Goal: Transaction & Acquisition: Purchase product/service

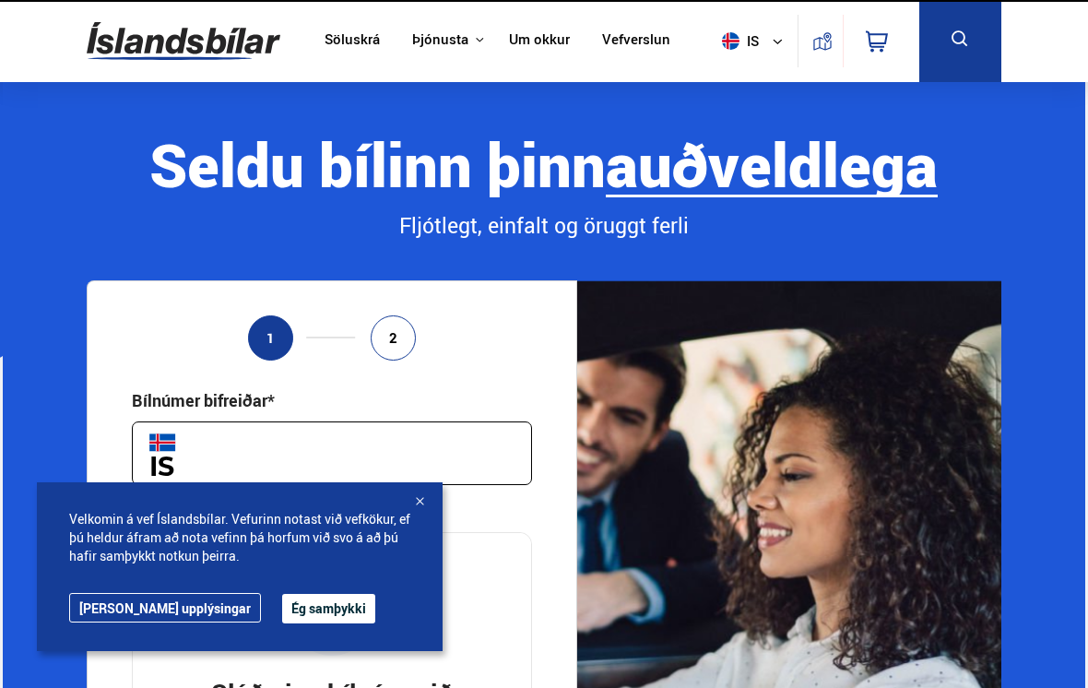
click at [282, 605] on button "Ég samþykki" at bounding box center [328, 609] width 93 height 30
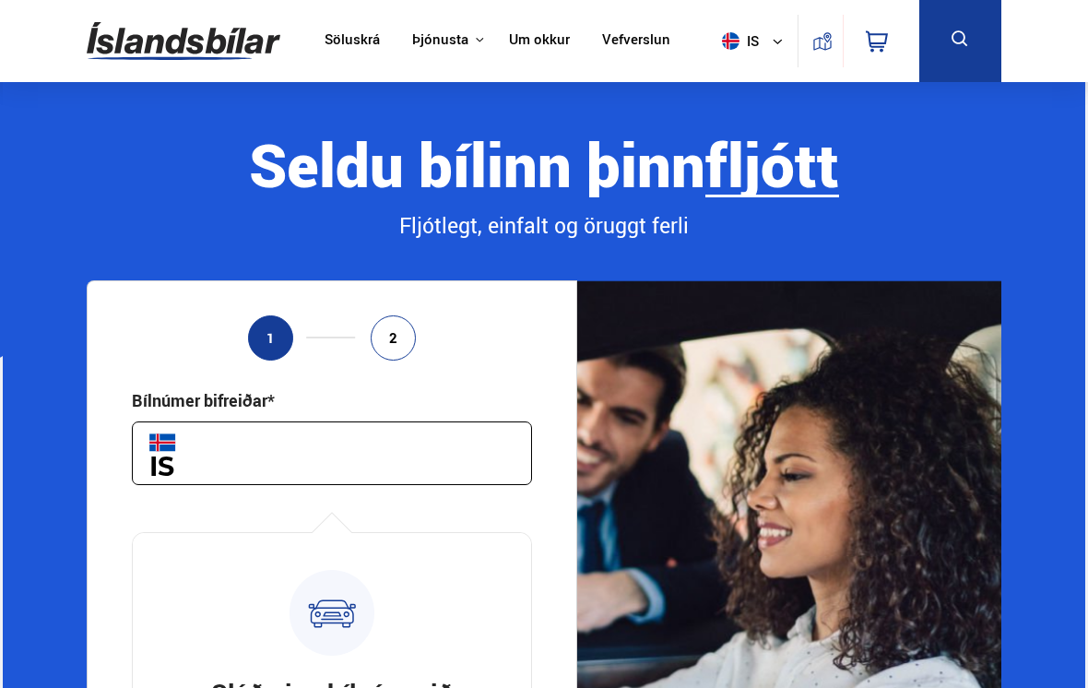
click at [226, 434] on input "text" at bounding box center [332, 453] width 400 height 64
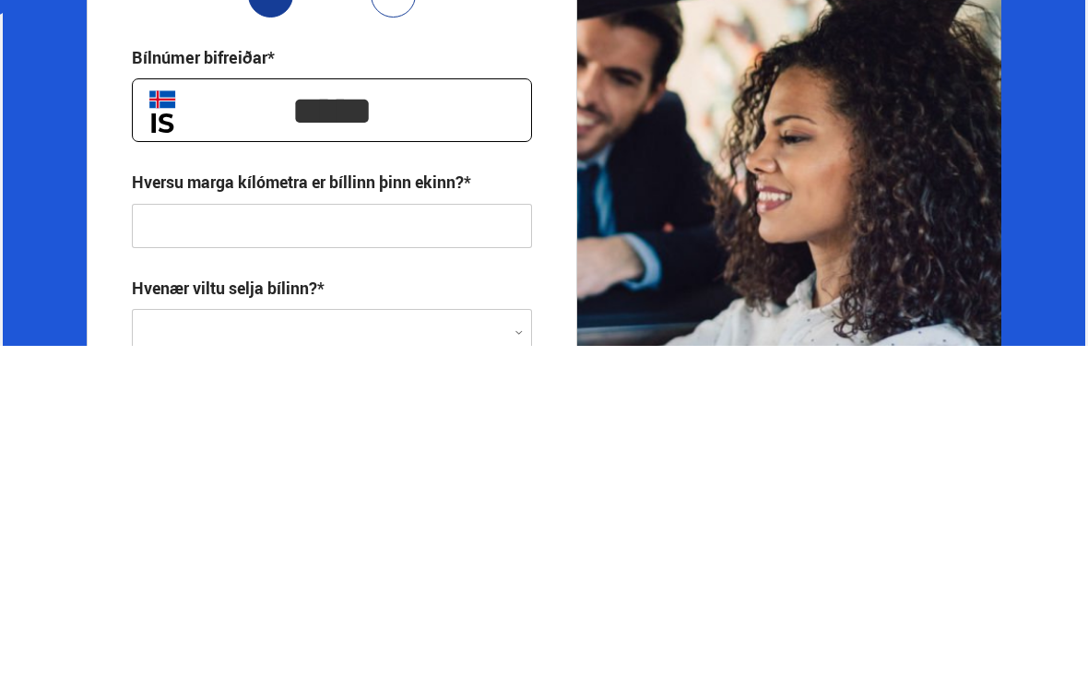
type input "*****"
click at [166, 547] on input "text" at bounding box center [332, 569] width 400 height 44
type input "**********"
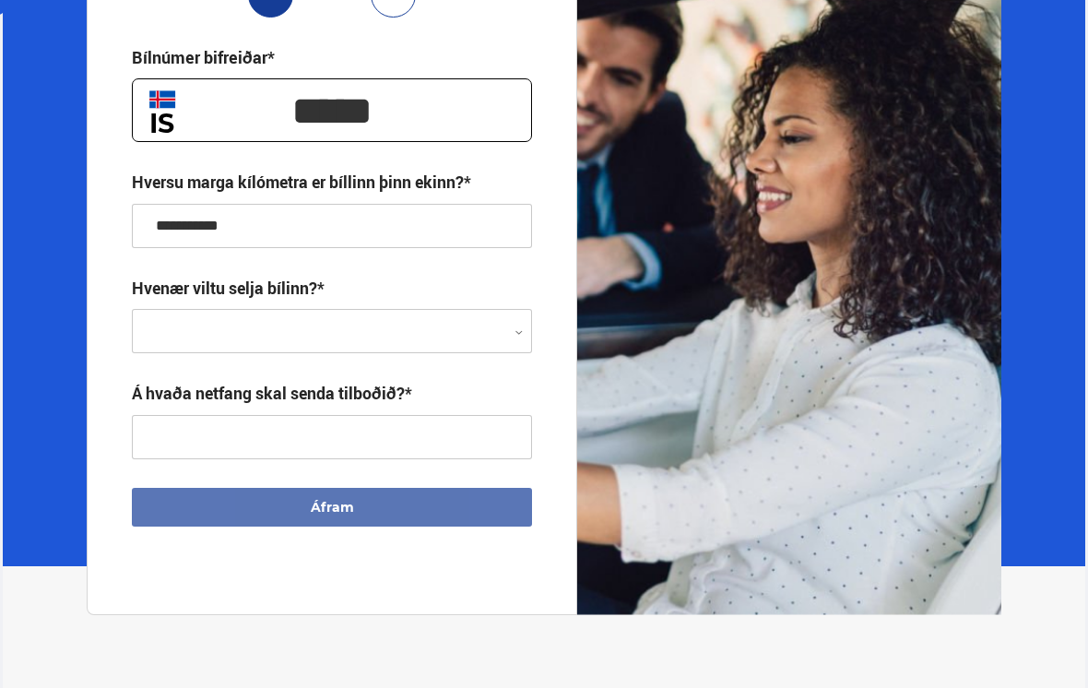
click at [168, 341] on div at bounding box center [332, 332] width 400 height 44
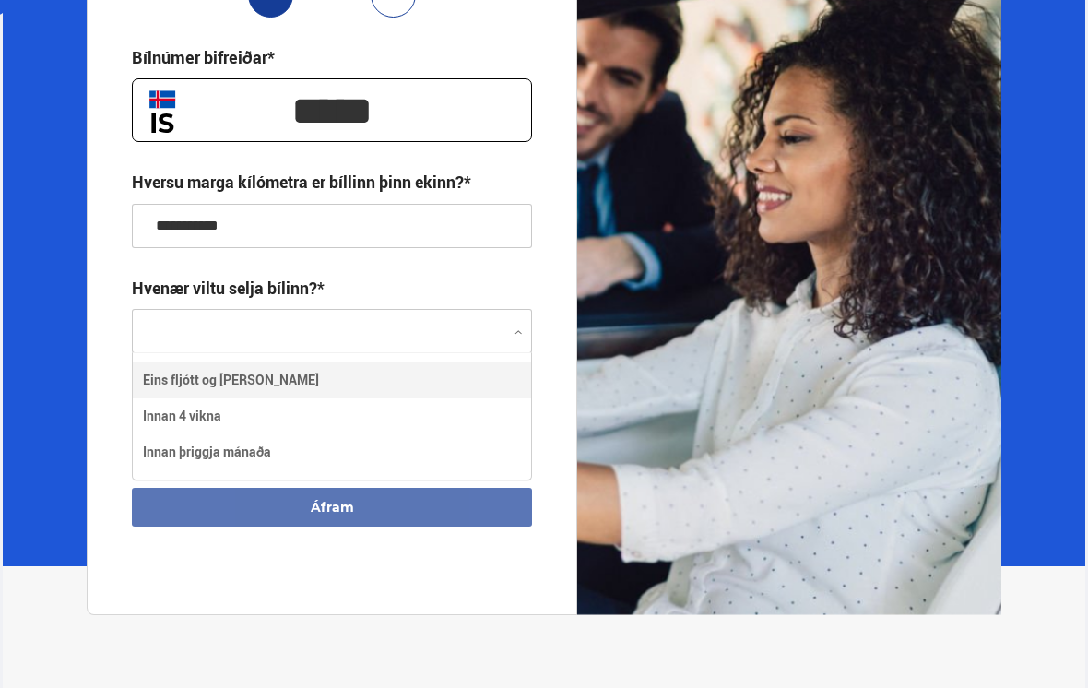
scroll to position [124, 398]
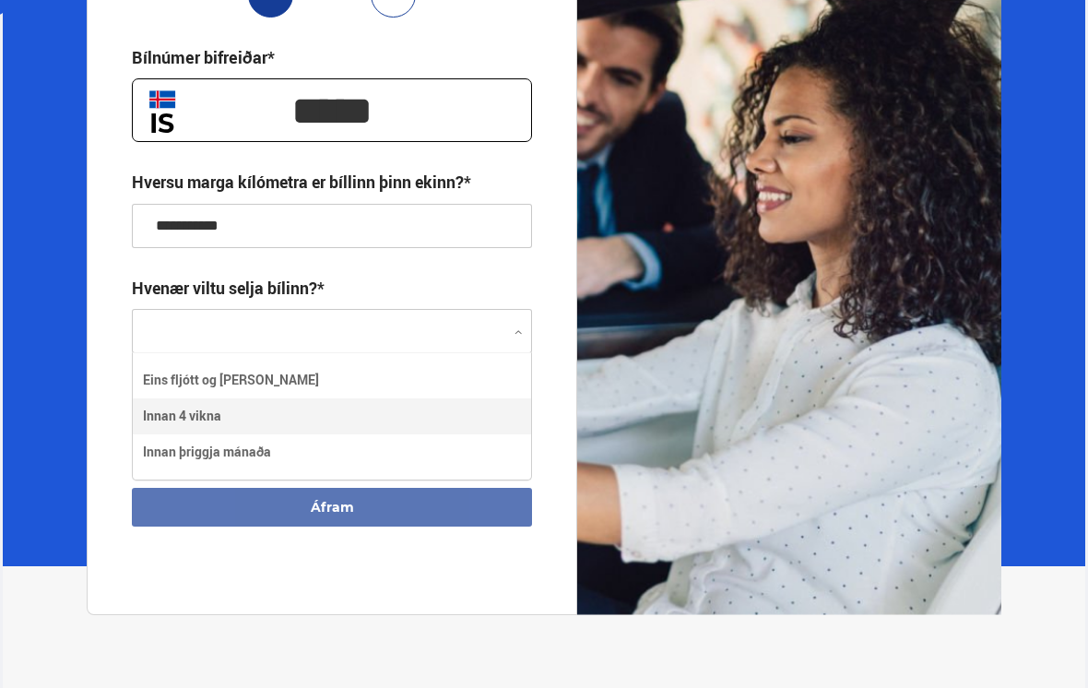
click at [175, 417] on div "Eins fljótt og kostur er Innan 4 vikna Innan þriggja mánaða" at bounding box center [332, 415] width 398 height 107
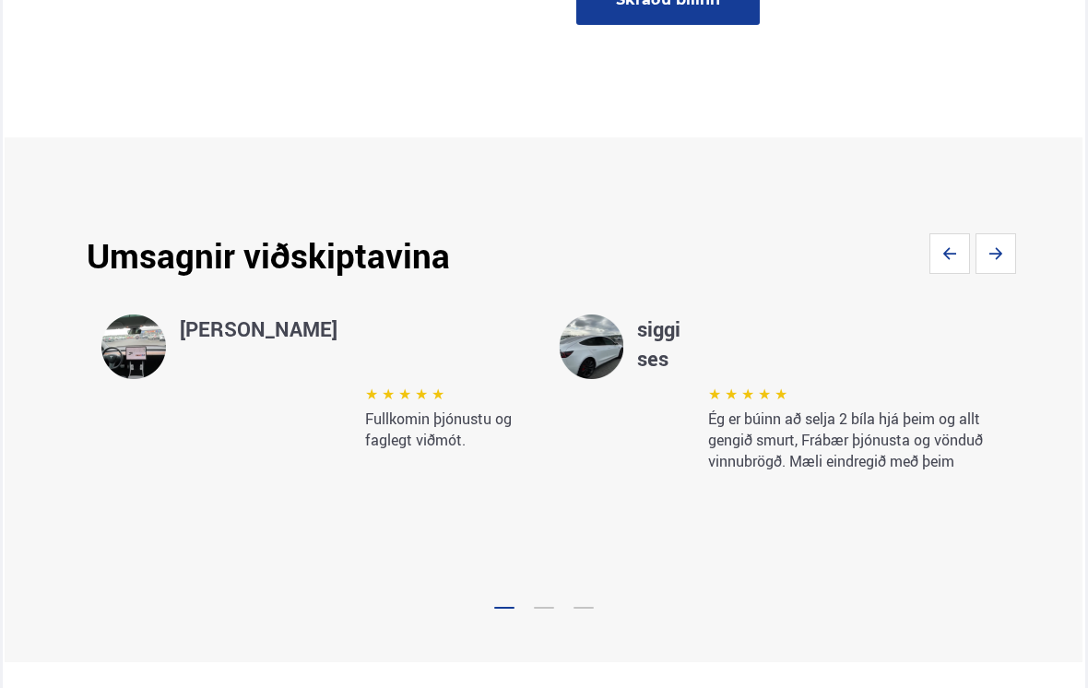
scroll to position [2653, 0]
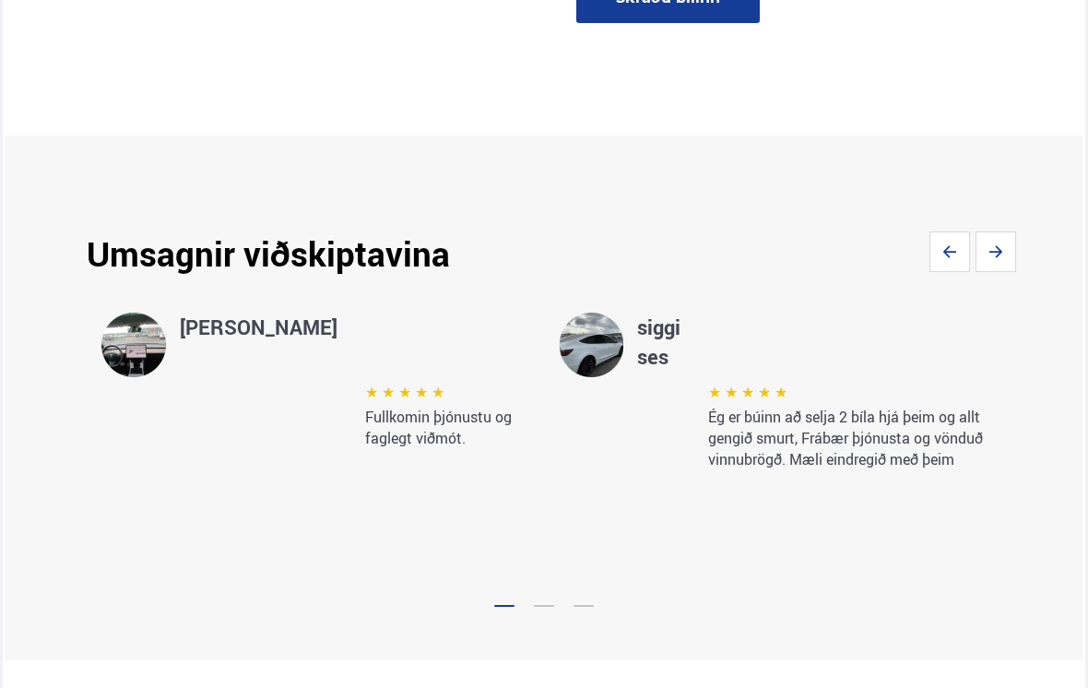
click at [1011, 272] on icon "Next slide" at bounding box center [996, 251] width 41 height 41
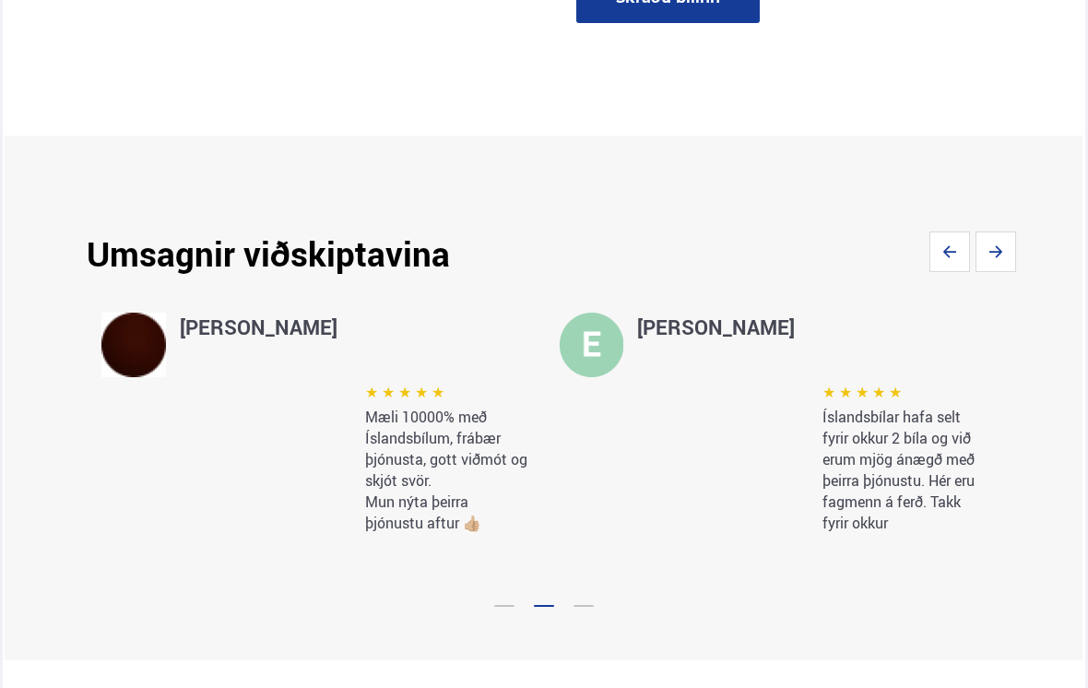
click at [1014, 272] on icon "Next slide" at bounding box center [996, 251] width 41 height 41
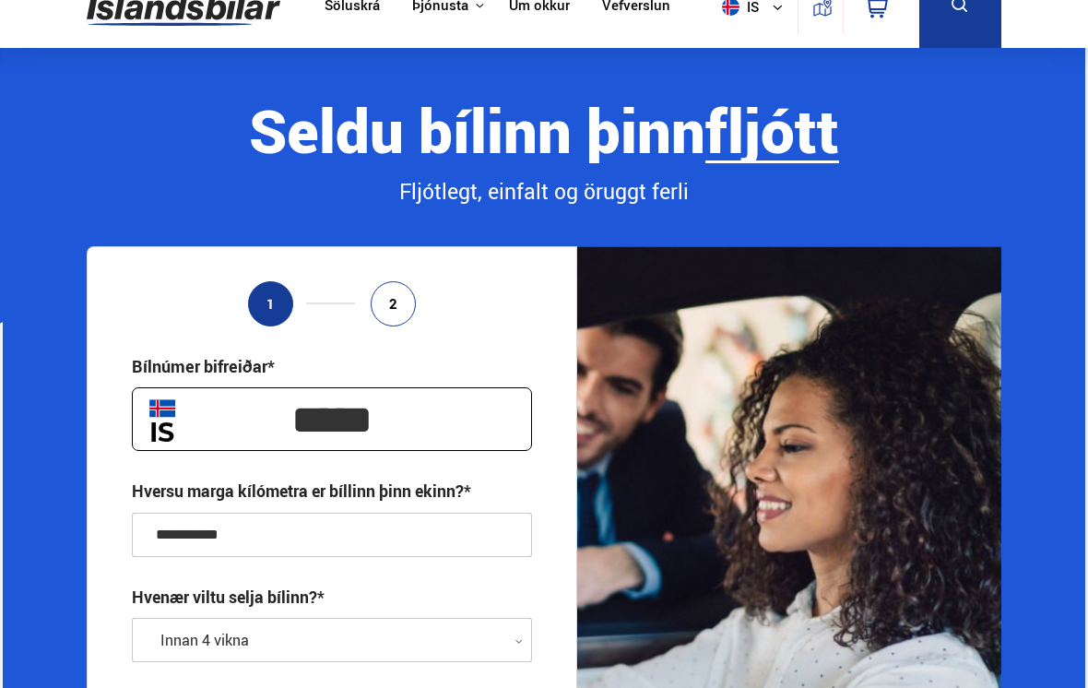
scroll to position [0, 0]
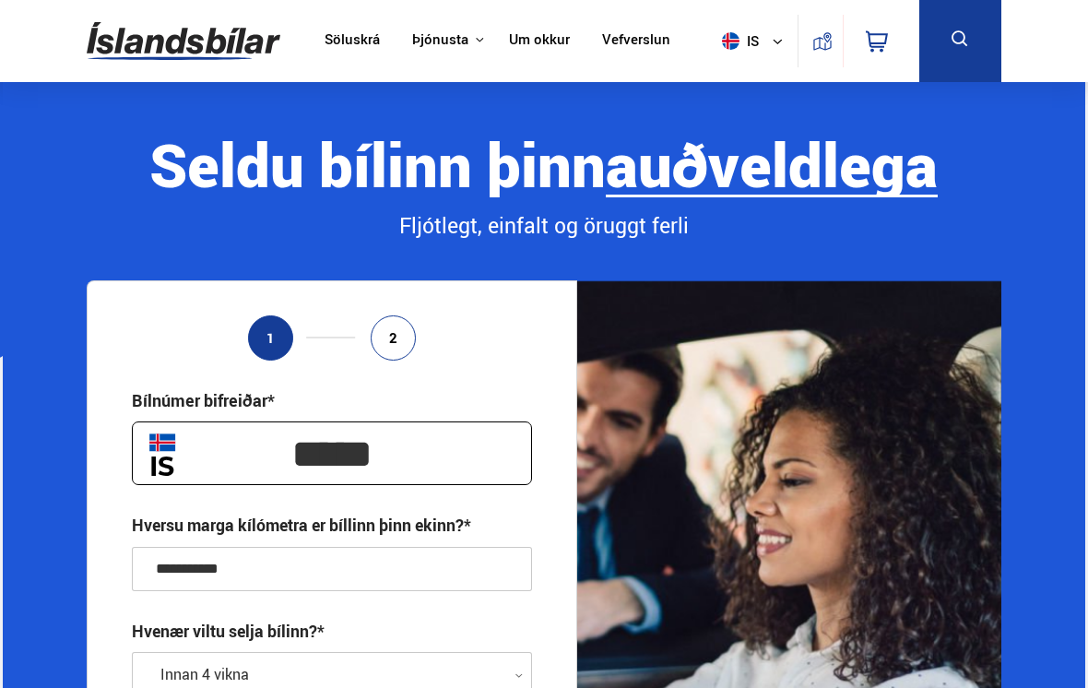
click at [475, 43] on icon at bounding box center [479, 39] width 9 height 9
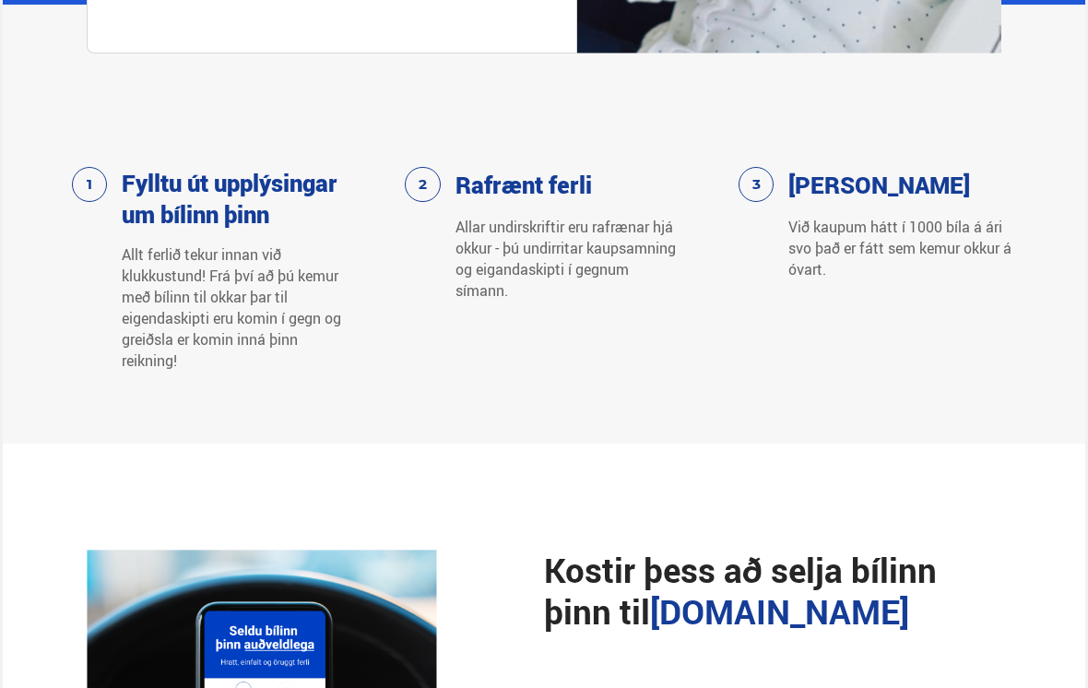
scroll to position [887, 0]
